Goal: Navigation & Orientation: Find specific page/section

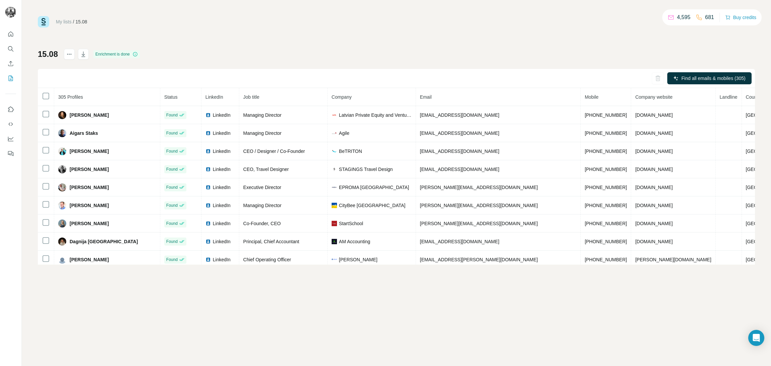
scroll to position [1188, 0]
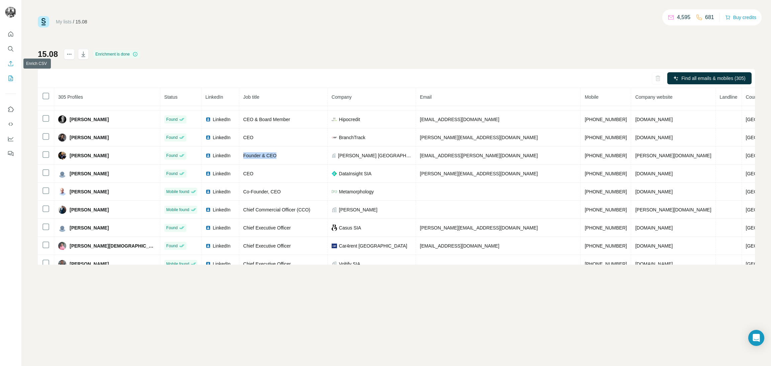
click at [10, 84] on button "My lists" at bounding box center [10, 78] width 11 height 12
click at [11, 78] on icon "My lists" at bounding box center [10, 78] width 7 height 7
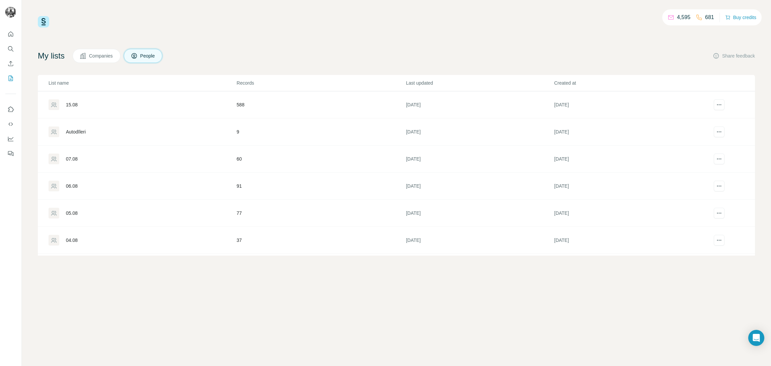
click at [79, 133] on div "Autodīleri" at bounding box center [76, 131] width 20 height 7
